Goal: Navigation & Orientation: Find specific page/section

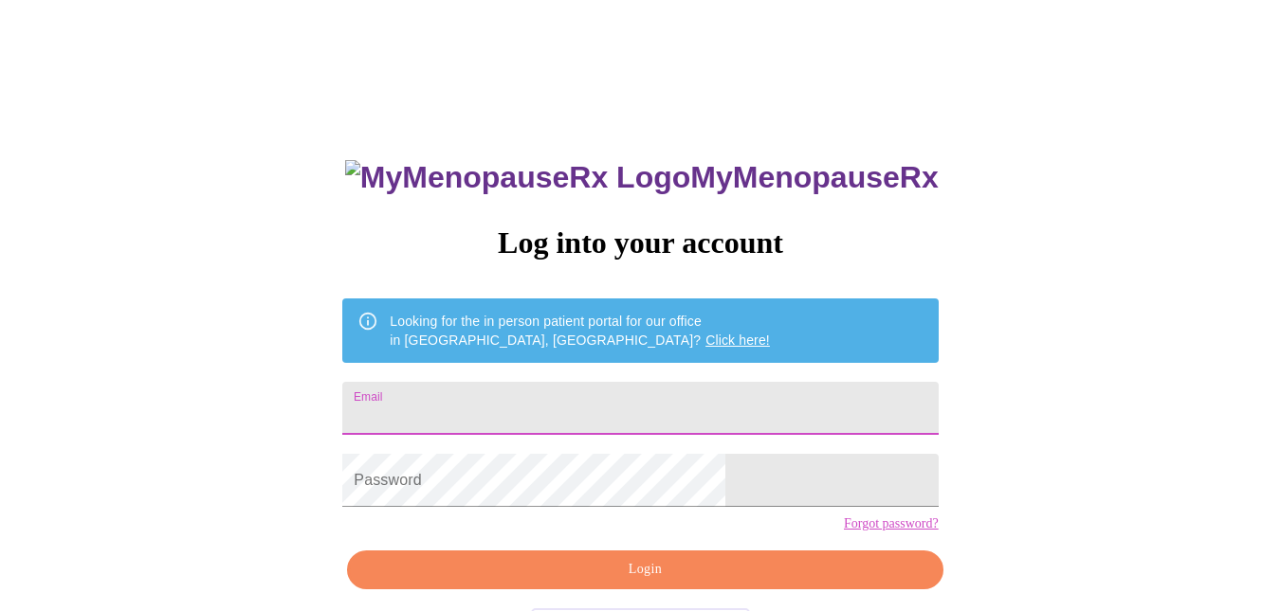
click at [605, 406] on input "Email" at bounding box center [639, 408] width 595 height 53
type input "[EMAIL_ADDRESS][DOMAIN_NAME]"
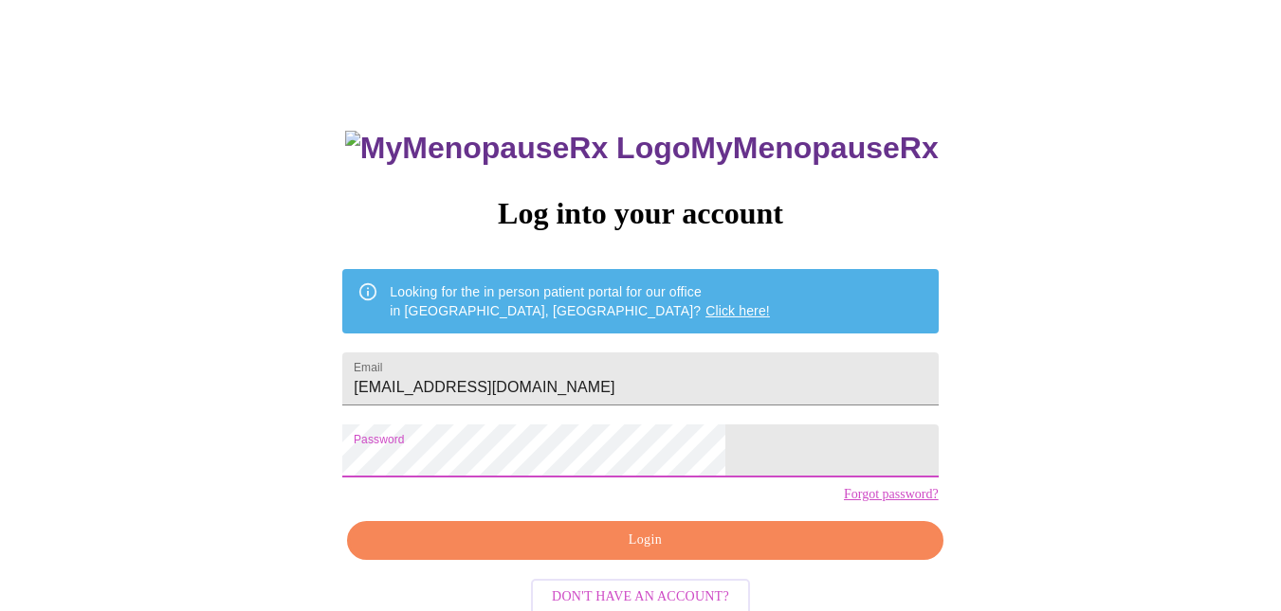
scroll to position [76, 0]
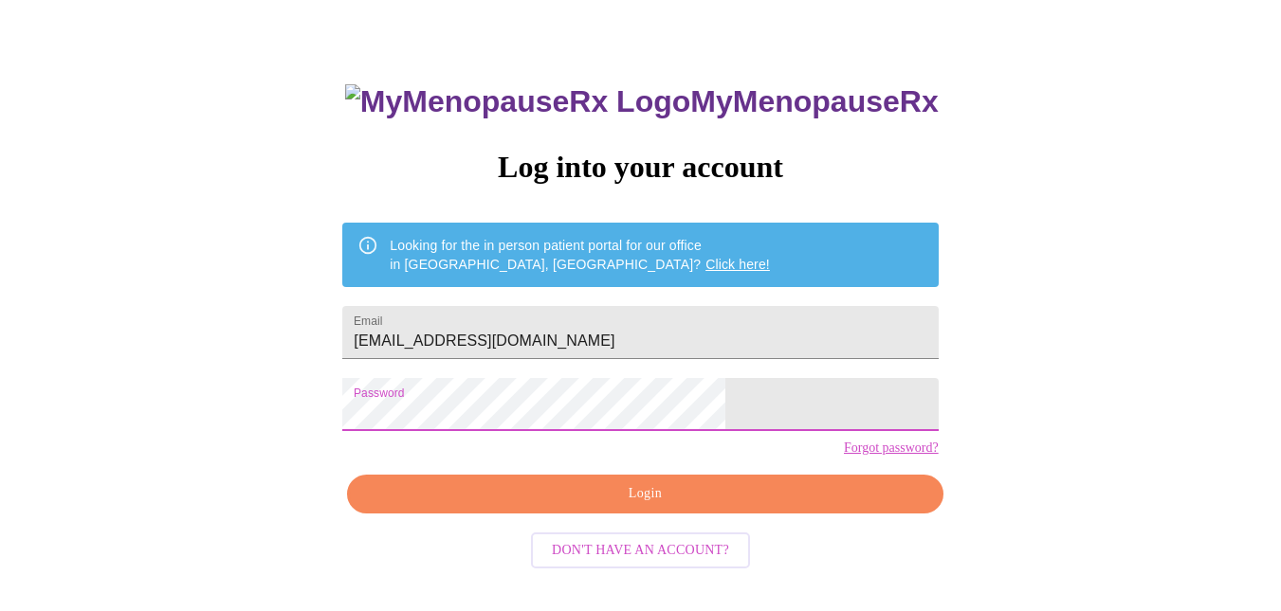
click at [680, 506] on span "Login" at bounding box center [645, 494] width 552 height 24
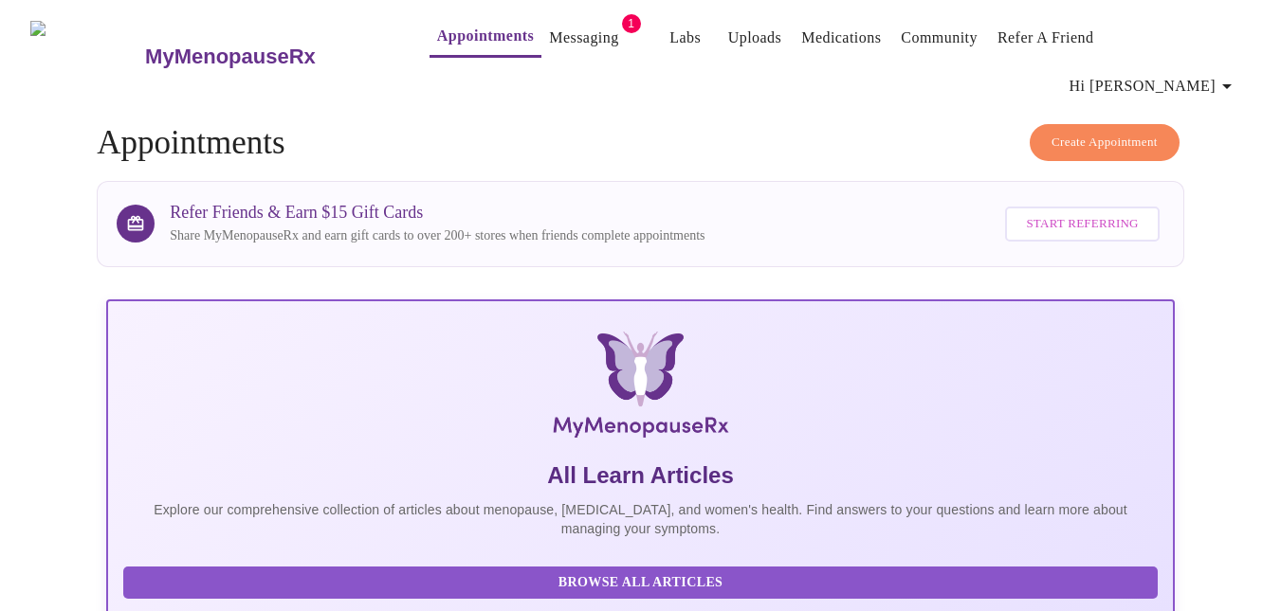
click at [549, 28] on link "Messaging" at bounding box center [583, 38] width 69 height 27
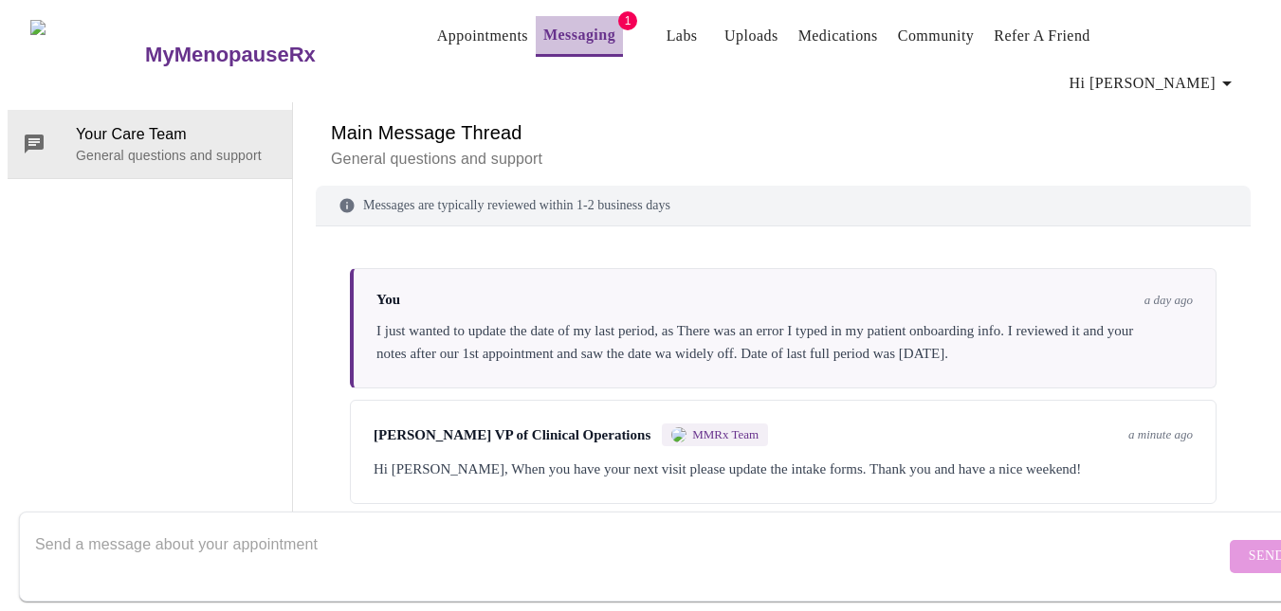
click at [543, 33] on link "Messaging" at bounding box center [579, 35] width 72 height 27
click at [1070, 458] on div "Hi [PERSON_NAME], When you have your next visit please update the intake forms.…" at bounding box center [782, 469] width 819 height 23
click at [1199, 70] on span "Hi [PERSON_NAME]" at bounding box center [1153, 83] width 169 height 27
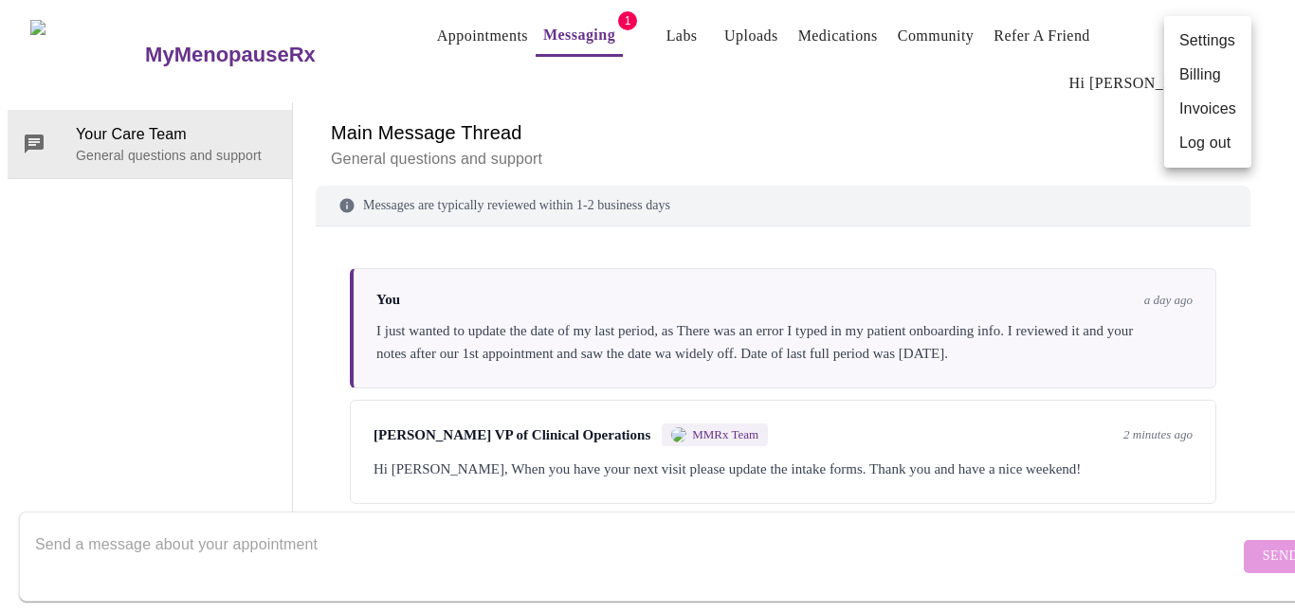
click at [940, 200] on div at bounding box center [647, 305] width 1295 height 611
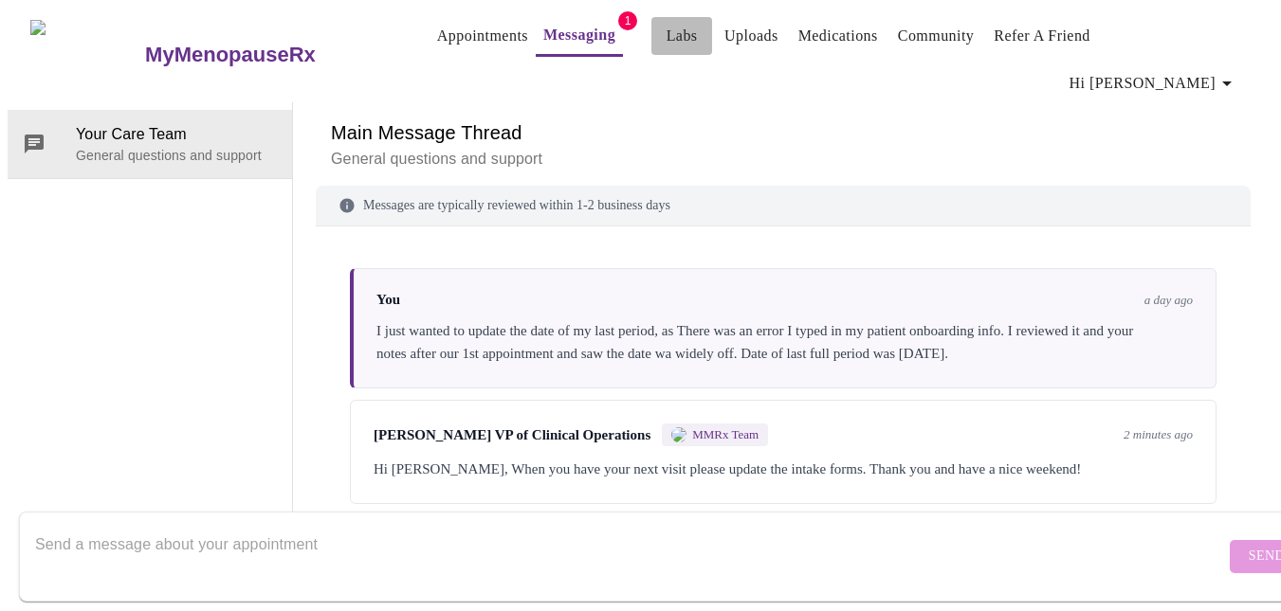
click at [666, 43] on link "Labs" at bounding box center [681, 36] width 31 height 27
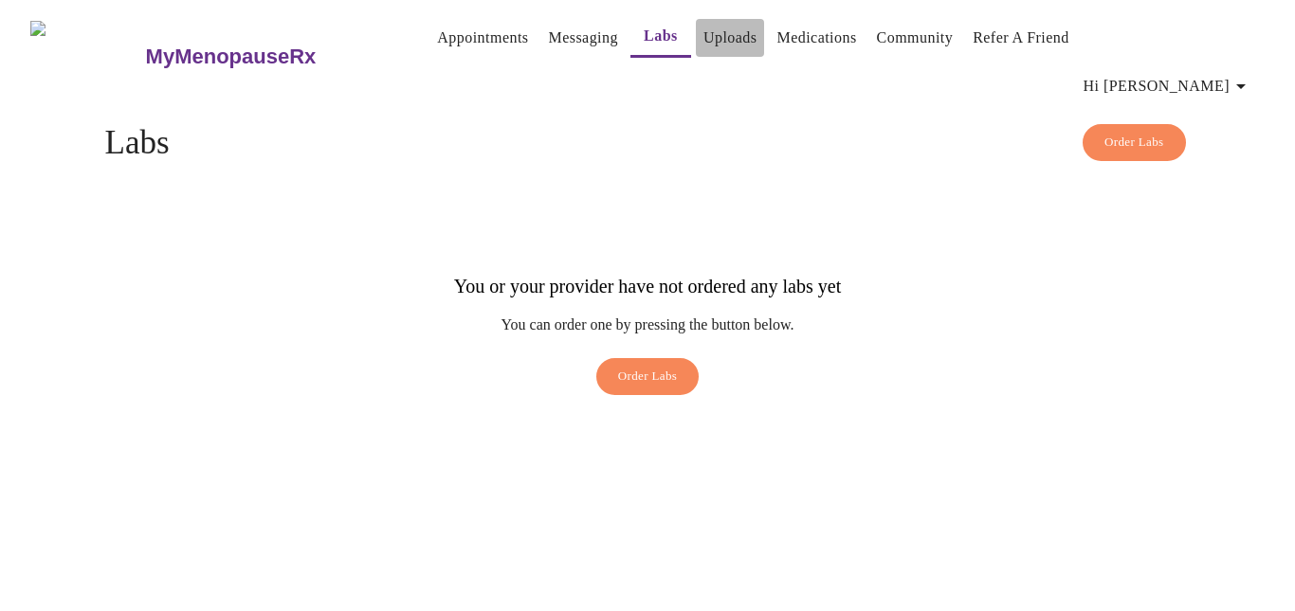
click at [708, 42] on link "Uploads" at bounding box center [730, 38] width 54 height 27
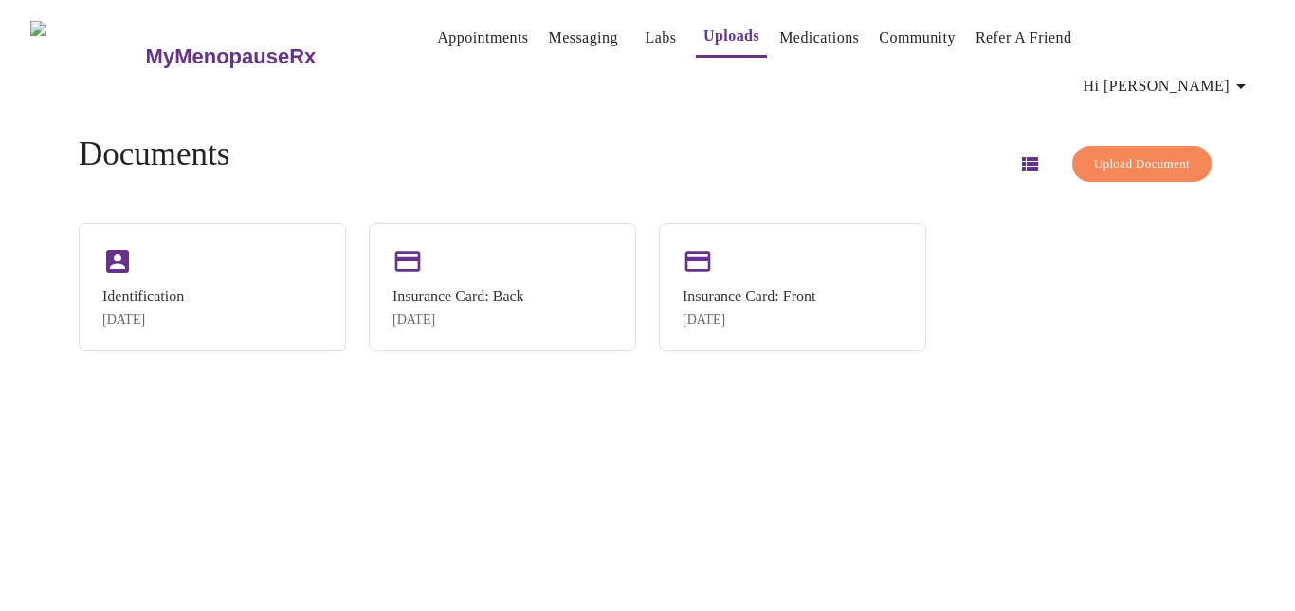
click at [779, 40] on link "Medications" at bounding box center [819, 38] width 80 height 27
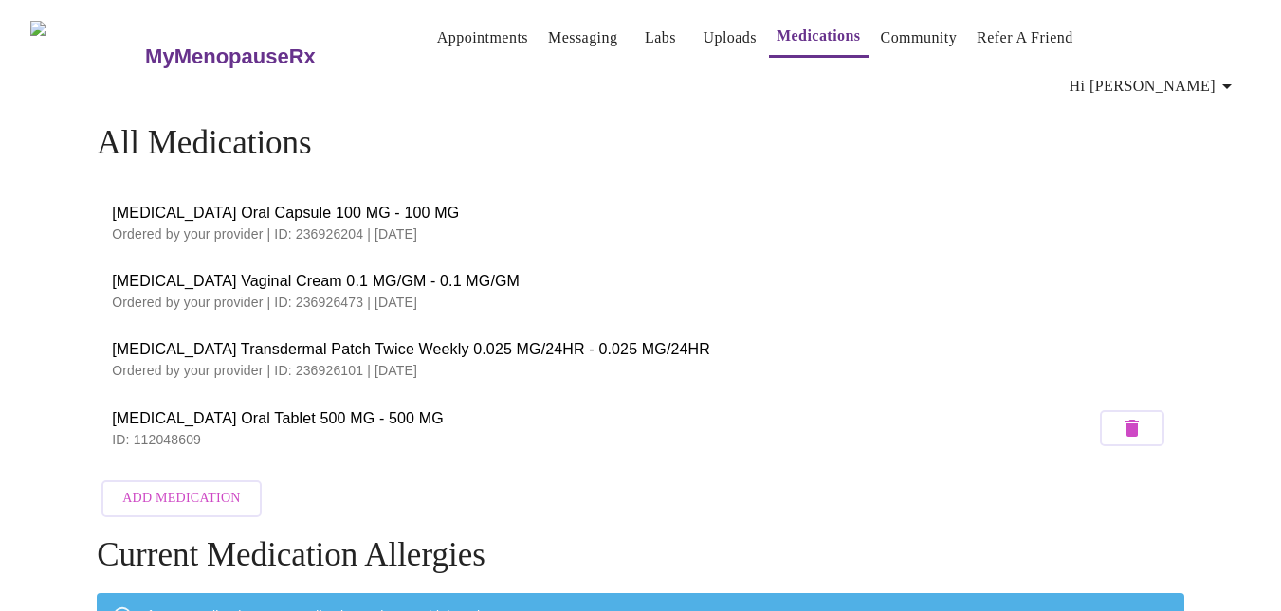
click at [918, 43] on link "Community" at bounding box center [919, 38] width 77 height 27
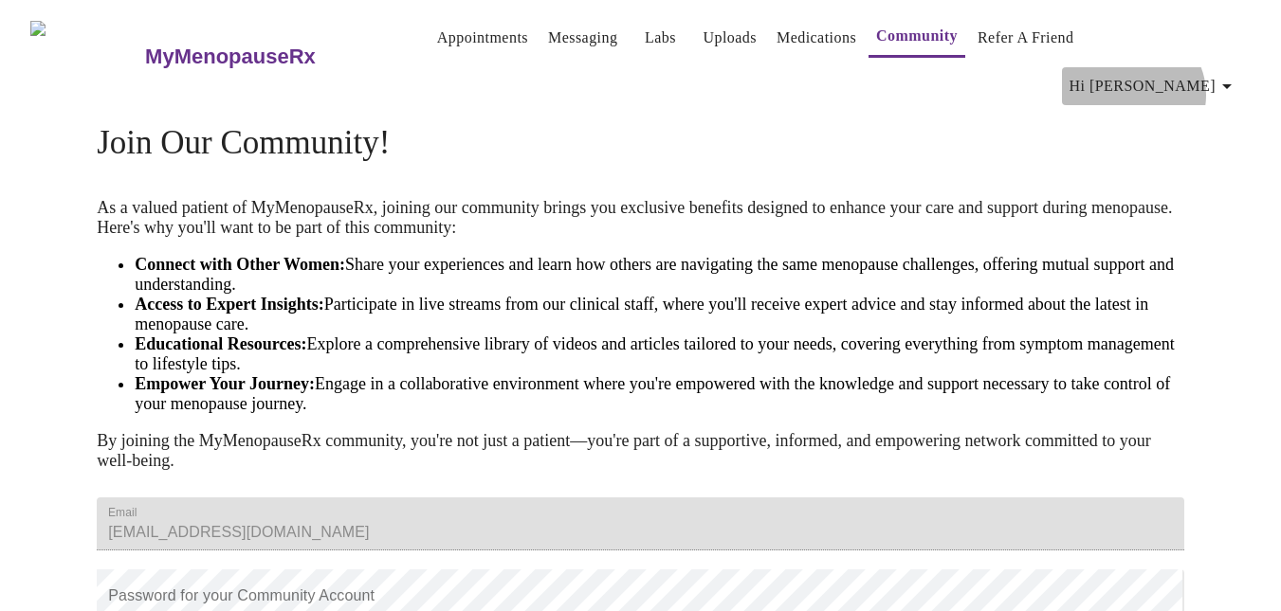
click at [1230, 75] on icon "button" at bounding box center [1226, 86] width 23 height 23
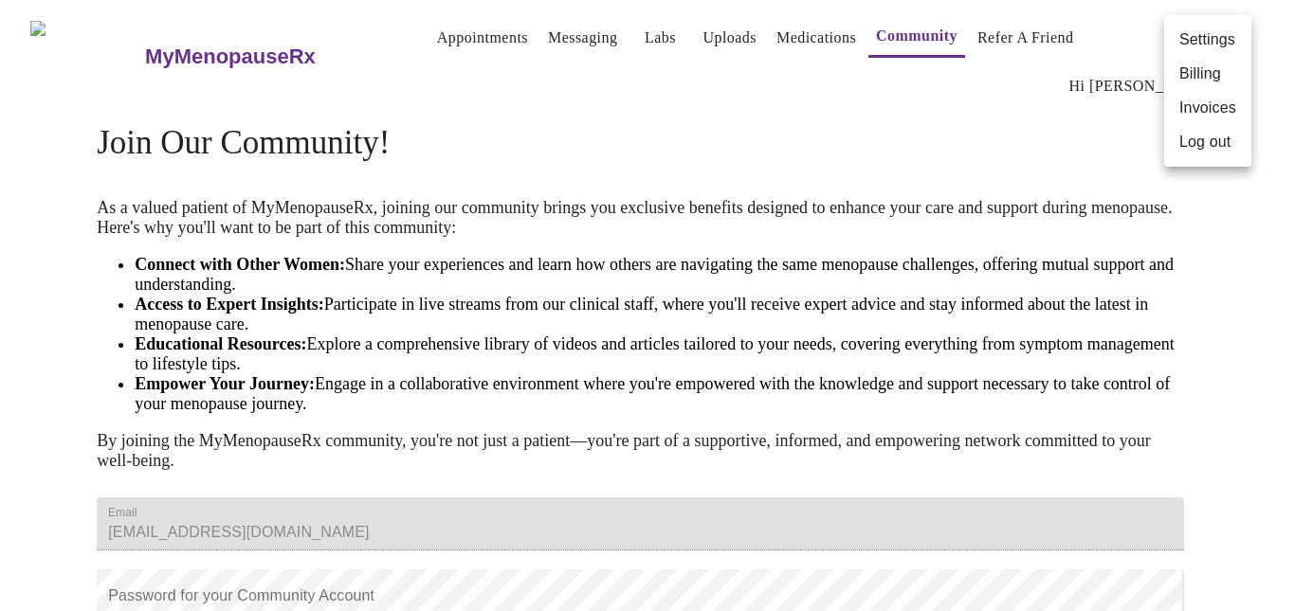
click at [1187, 147] on li "Log out" at bounding box center [1207, 142] width 87 height 34
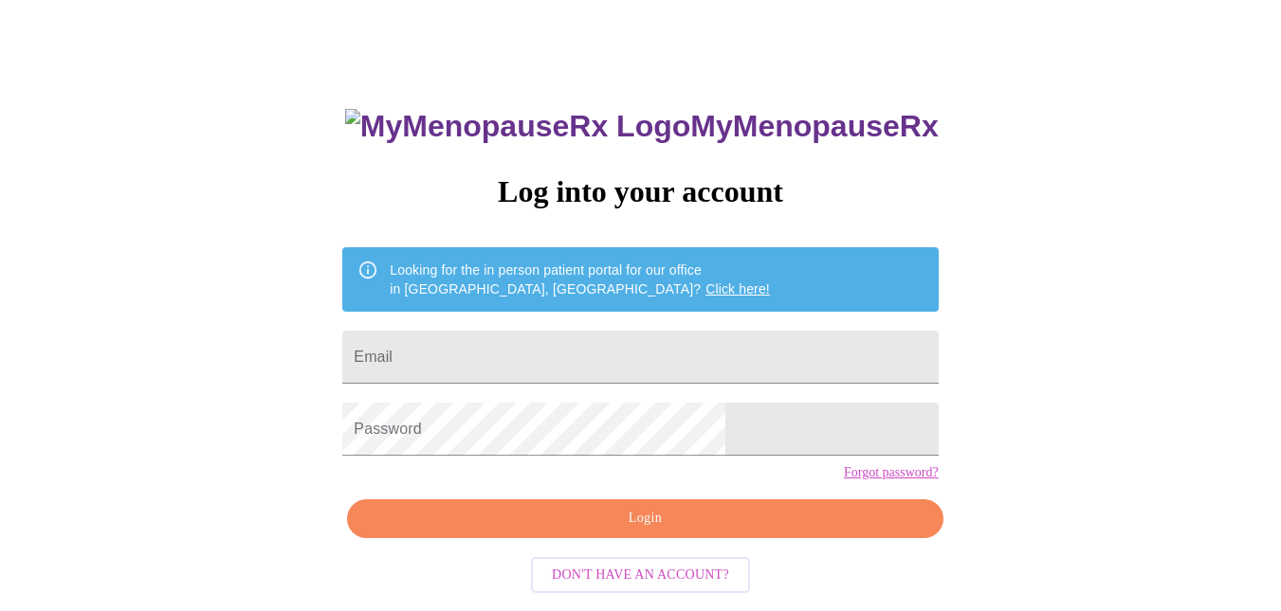
scroll to position [76, 0]
